Goal: Communication & Community: Share content

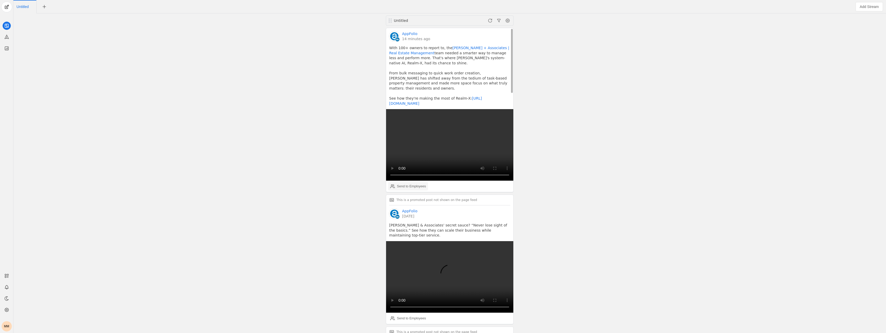
click at [417, 184] on div "Send to Employees" at bounding box center [408, 186] width 36 height 10
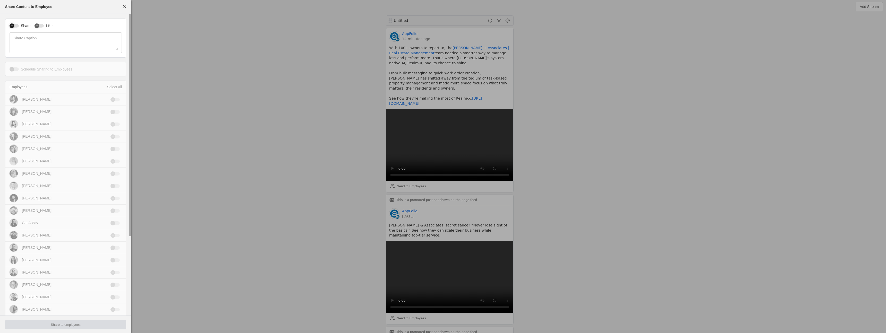
click at [16, 24] on div "button" at bounding box center [14, 26] width 9 height 4
click at [37, 24] on div "button" at bounding box center [36, 25] width 5 height 5
click at [111, 83] on div "Employees Select All" at bounding box center [65, 87] width 120 height 13
click at [113, 86] on div "Select All" at bounding box center [114, 86] width 15 height 5
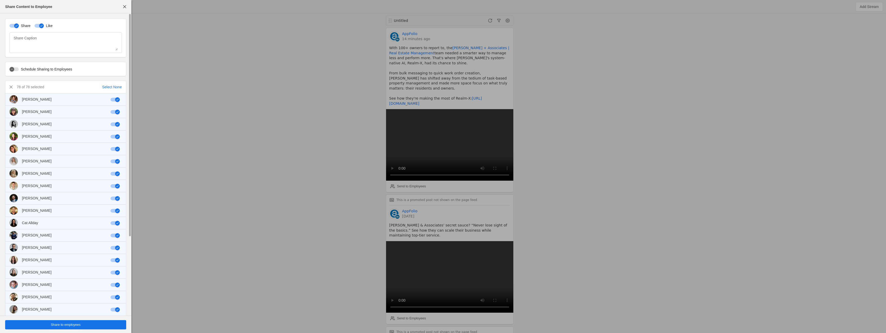
click at [79, 324] on span "Share to employees" at bounding box center [66, 324] width 30 height 5
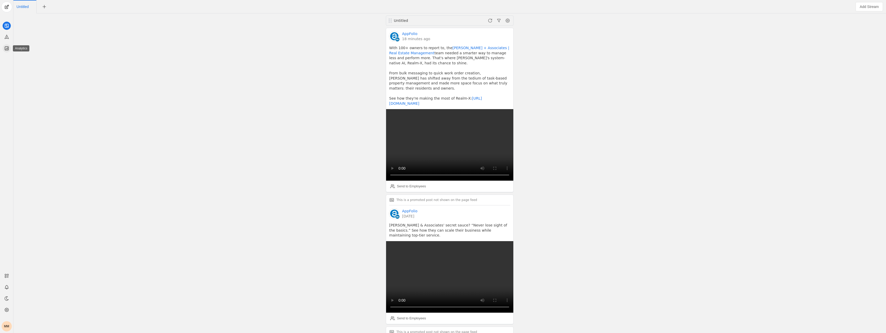
click at [8, 48] on icon at bounding box center [6, 48] width 5 height 5
